Goal: Transaction & Acquisition: Purchase product/service

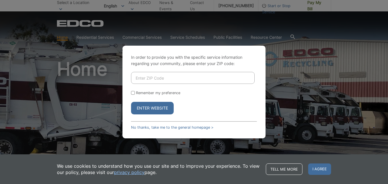
click at [194, 82] on input "Enter ZIP Code" at bounding box center [193, 78] width 124 height 12
type input "92024"
click at [164, 107] on button "Enter Website" at bounding box center [152, 108] width 43 height 13
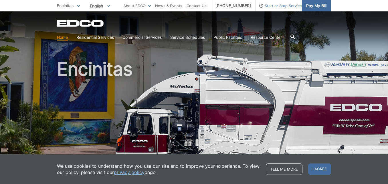
click at [319, 7] on span "Pay My Bill" at bounding box center [316, 6] width 20 height 6
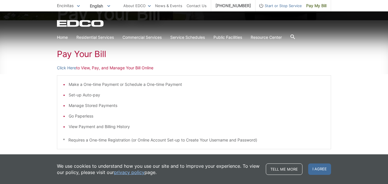
scroll to position [82, 0]
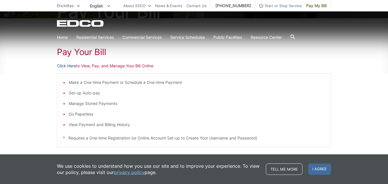
click at [72, 67] on link "Click Here" at bounding box center [66, 66] width 19 height 6
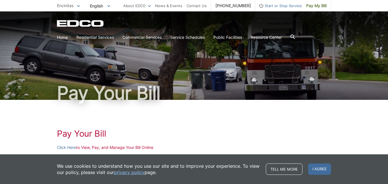
scroll to position [0, 0]
click at [64, 148] on link "Click Here" at bounding box center [66, 148] width 19 height 6
